Goal: Information Seeking & Learning: Learn about a topic

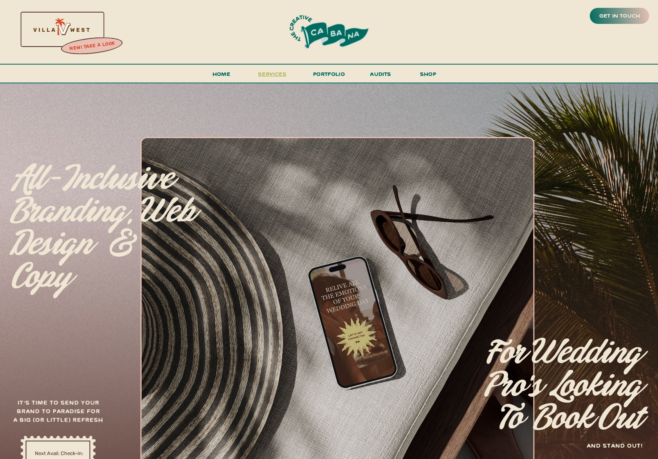
click at [269, 76] on span "services" at bounding box center [272, 73] width 29 height 7
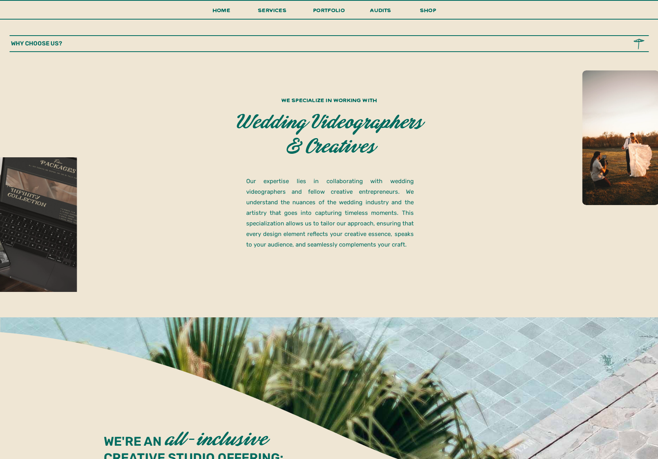
scroll to position [443, 0]
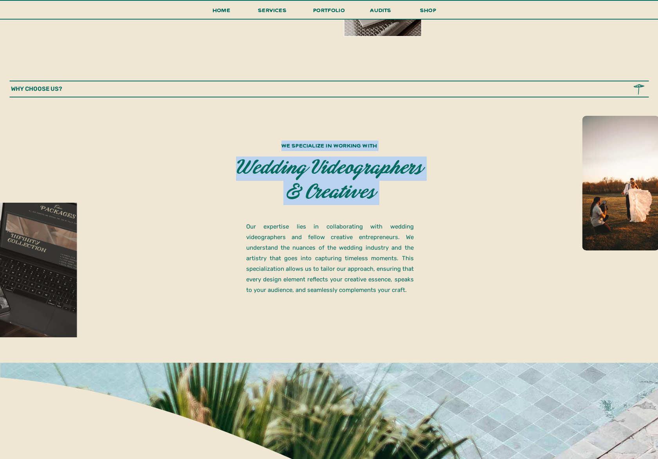
drag, startPoint x: 242, startPoint y: 170, endPoint x: 424, endPoint y: 169, distance: 182.4
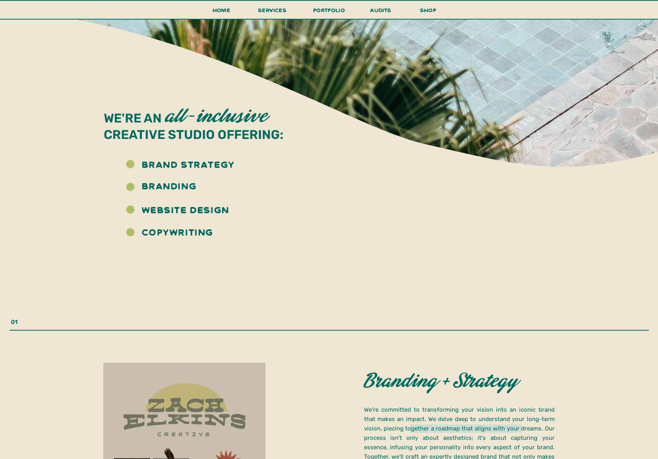
scroll to position [833, 0]
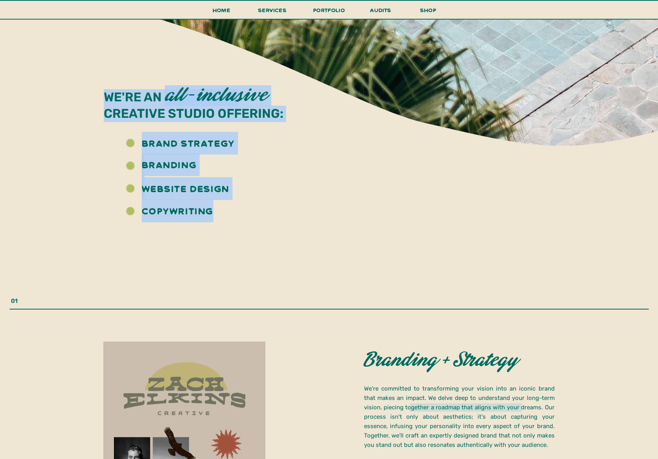
drag, startPoint x: 141, startPoint y: 144, endPoint x: 217, endPoint y: 207, distance: 98.7
click at [217, 207] on div "We're an creative studio offering: We're an creative studio offering: all-inclu…" at bounding box center [329, 98] width 470 height 250
click at [217, 207] on h3 "COPYWRITING" at bounding box center [192, 210] width 100 height 20
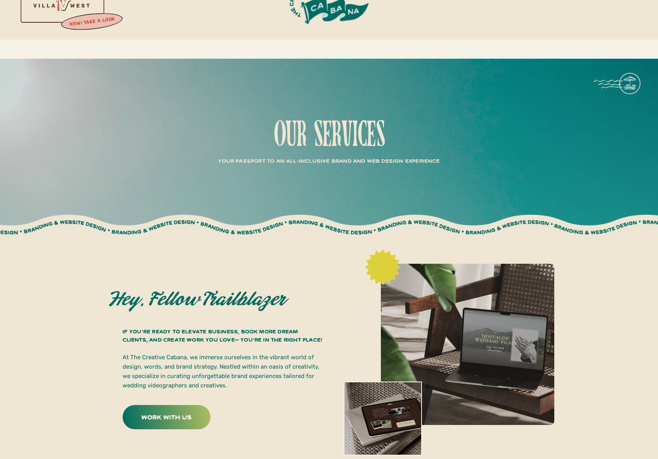
scroll to position [0, 0]
